Goal: Task Accomplishment & Management: Manage account settings

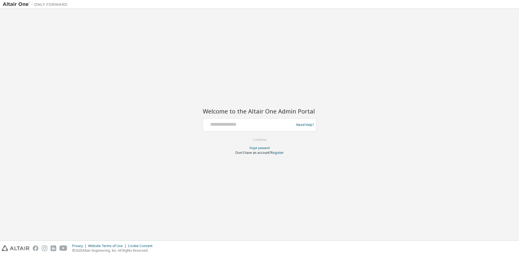
click at [225, 123] on input "text" at bounding box center [249, 124] width 88 height 8
click at [222, 121] on input "text" at bounding box center [249, 124] width 88 height 8
click at [224, 121] on input "text" at bounding box center [249, 124] width 88 height 8
type input "*"
type input "**********"
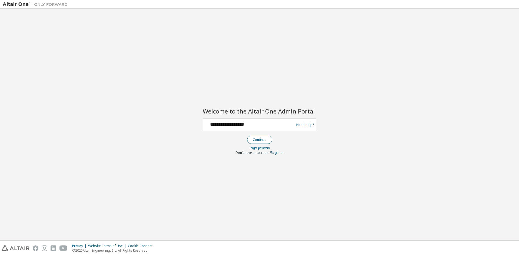
click at [250, 139] on button "Continue" at bounding box center [259, 139] width 25 height 8
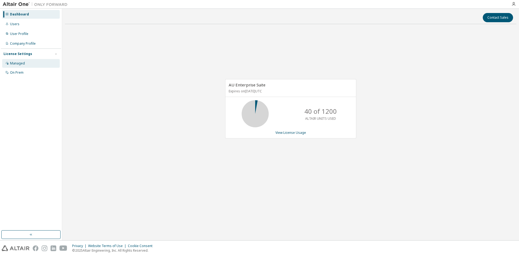
click at [31, 61] on div "Managed" at bounding box center [31, 63] width 58 height 9
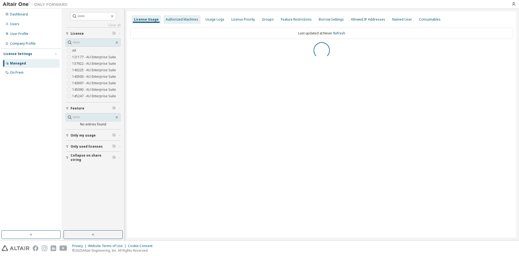
click at [175, 21] on div "Authorized Machines" at bounding box center [182, 19] width 33 height 4
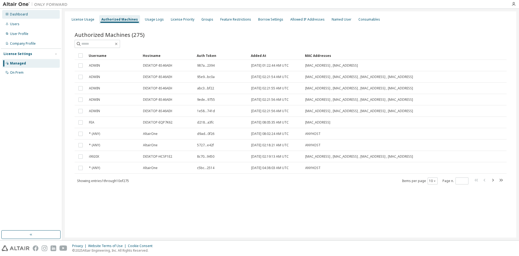
click at [25, 15] on div "Dashboard" at bounding box center [19, 14] width 18 height 4
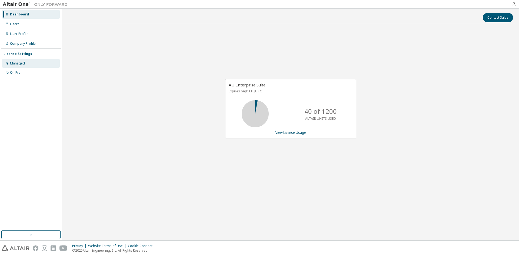
click at [35, 62] on div "Managed" at bounding box center [31, 63] width 58 height 9
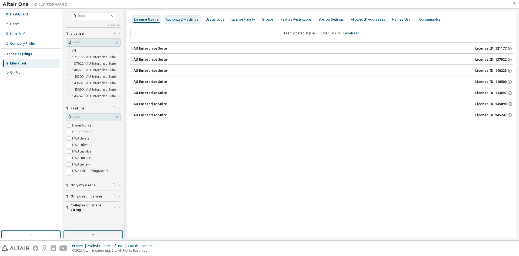
click at [171, 20] on div "Authorized Machines" at bounding box center [182, 19] width 33 height 4
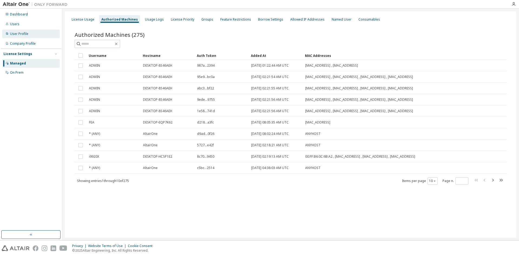
click at [29, 35] on div "User Profile" at bounding box center [31, 33] width 58 height 9
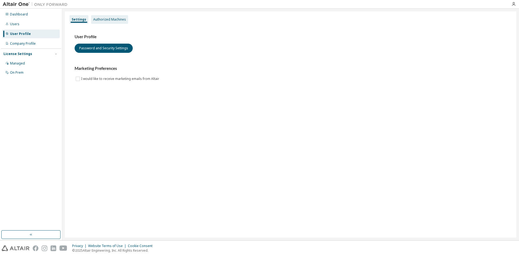
click at [110, 22] on div "Authorized Machines" at bounding box center [109, 19] width 37 height 9
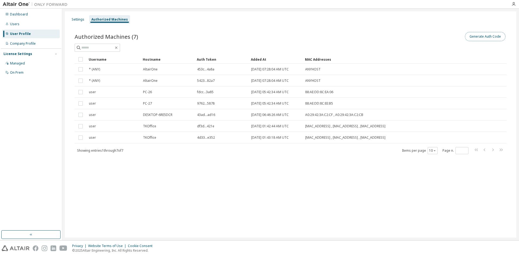
click at [480, 36] on button "Generate Auth Code" at bounding box center [485, 36] width 41 height 9
